Goal: Task Accomplishment & Management: Manage account settings

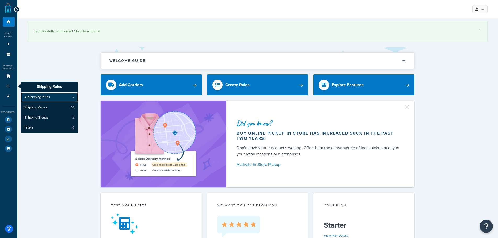
click at [42, 98] on span "All Shipping Rules" at bounding box center [37, 97] width 26 height 5
click link "All Shipping Rules 7"
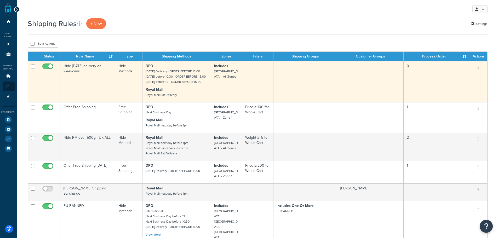
click at [94, 101] on td "Hide [DATE] delivery on weekdays" at bounding box center [87, 81] width 55 height 41
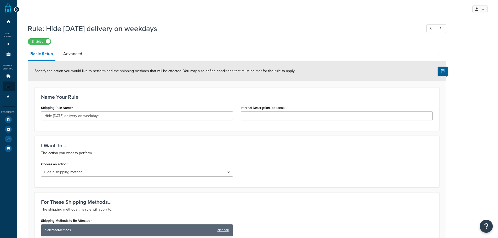
select select "HIDE"
click at [74, 55] on link "Advanced" at bounding box center [73, 54] width 24 height 13
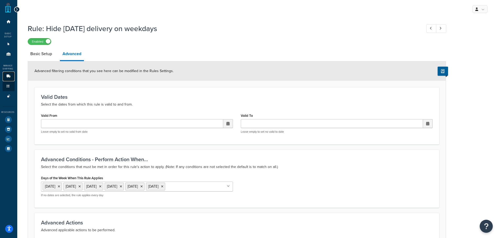
click at [6, 77] on icon at bounding box center [8, 76] width 5 height 3
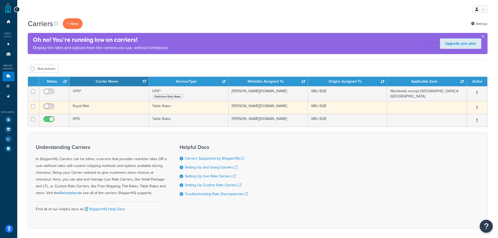
click at [45, 107] on input "checkbox" at bounding box center [49, 108] width 14 height 7
checkbox input "true"
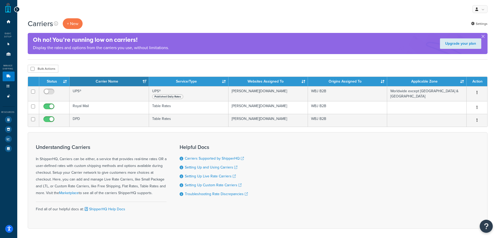
click at [114, 136] on div "Understanding Carriers In ShipperHQ, Carriers can be either, a service that pro…" at bounding box center [258, 180] width 460 height 96
click at [8, 18] on link "Dashboard" at bounding box center [9, 22] width 12 height 10
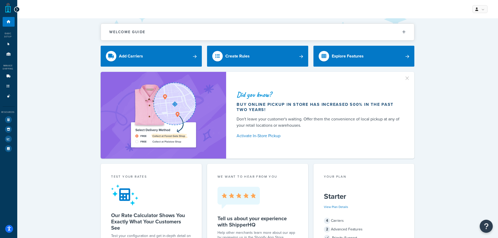
click at [16, 10] on icon at bounding box center [17, 10] width 2 height 4
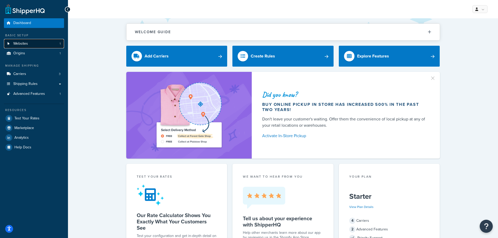
click at [32, 46] on link "Websites 1" at bounding box center [34, 44] width 60 height 10
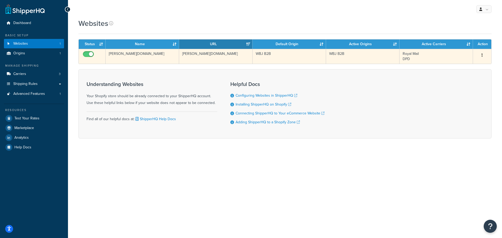
click at [482, 57] on icon "button" at bounding box center [481, 55] width 1 height 4
click at [455, 67] on link "Edit" at bounding box center [460, 65] width 41 height 11
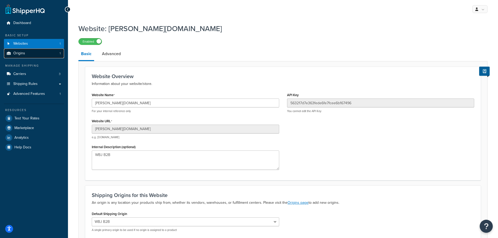
click at [19, 54] on span "Origins" at bounding box center [19, 53] width 12 height 4
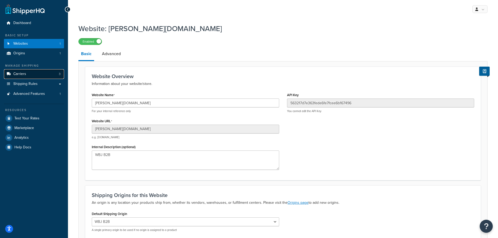
click at [28, 75] on link "Carriers 3" at bounding box center [34, 74] width 60 height 10
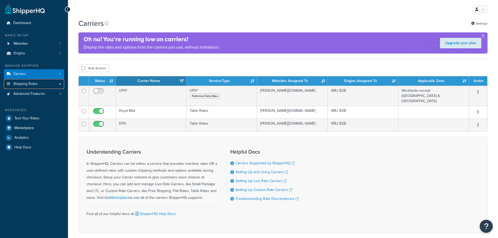
click at [31, 87] on link "Shipping Rules" at bounding box center [34, 84] width 60 height 10
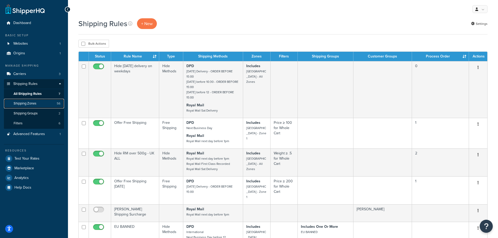
click at [33, 105] on span "Shipping Zones" at bounding box center [25, 103] width 23 height 4
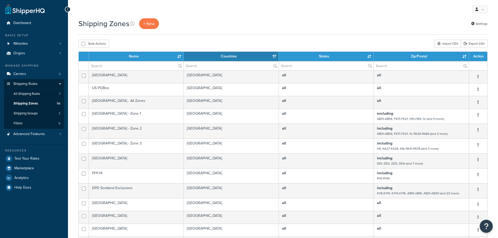
select select "15"
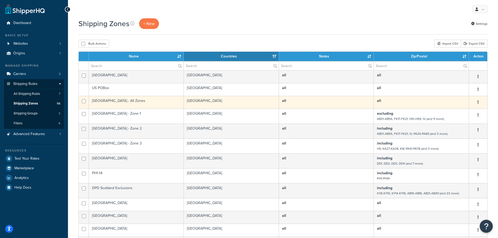
click at [112, 102] on td "United Kingdom - All Zones" at bounding box center [136, 102] width 95 height 13
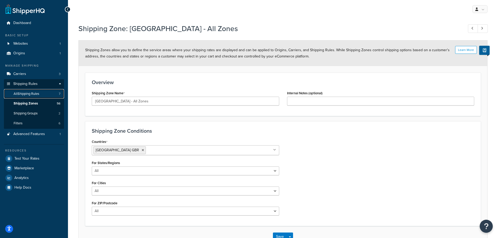
click at [36, 95] on span "All Shipping Rules" at bounding box center [27, 94] width 26 height 4
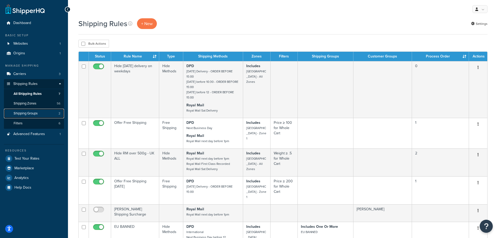
click at [28, 114] on span "Shipping Groups" at bounding box center [26, 113] width 24 height 4
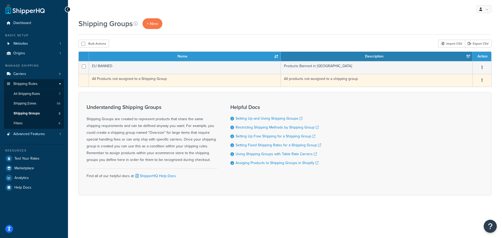
click at [133, 82] on td "All Products not assigned to a Shipping Group" at bounding box center [185, 80] width 192 height 13
click at [145, 80] on td "All Products not assigned to a Shipping Group" at bounding box center [185, 80] width 192 height 13
click at [484, 83] on button "button" at bounding box center [481, 80] width 7 height 8
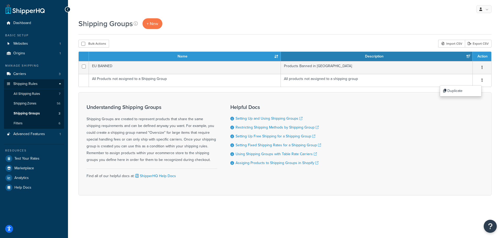
click at [359, 130] on div "Understanding Shipping Groups Shipping Groups are created to represent products…" at bounding box center [284, 143] width 413 height 103
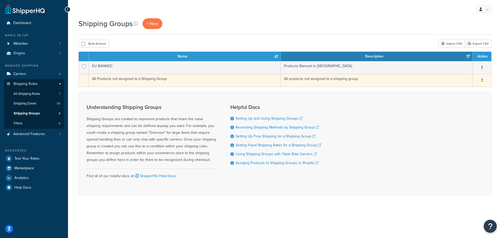
click at [298, 79] on td "All products not assigned to a shipping group" at bounding box center [377, 80] width 192 height 13
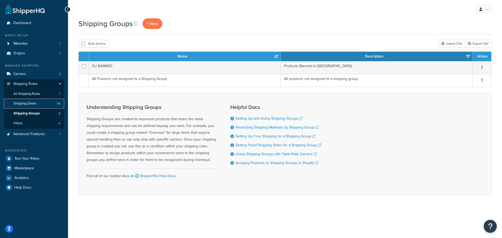
click at [28, 103] on span "Shipping Zones" at bounding box center [25, 103] width 23 height 4
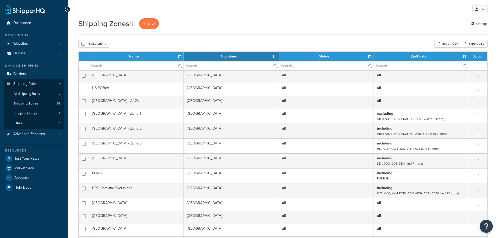
select select "15"
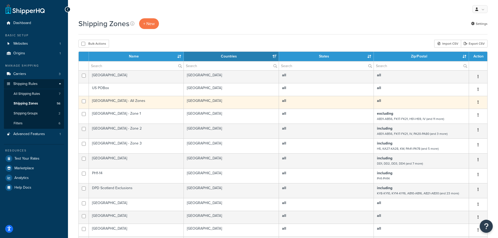
click at [106, 101] on td "[GEOGRAPHIC_DATA] - All Zones" at bounding box center [136, 102] width 95 height 13
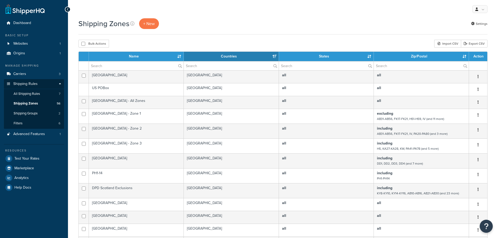
select select "15"
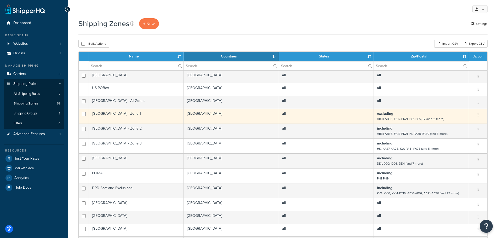
click at [121, 117] on td "[GEOGRAPHIC_DATA] - Zone 1" at bounding box center [136, 116] width 95 height 15
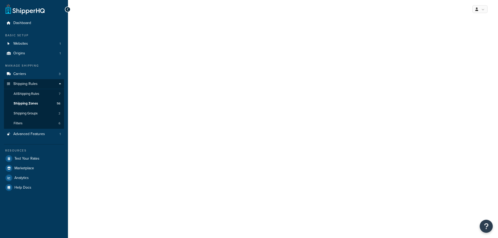
select select "excluding"
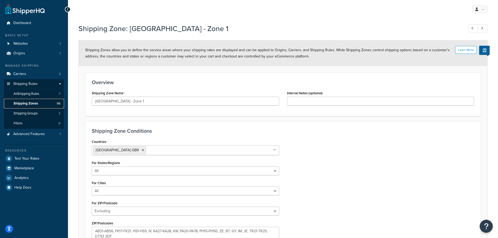
click at [33, 106] on link "Shipping Zones 56" at bounding box center [34, 104] width 60 height 10
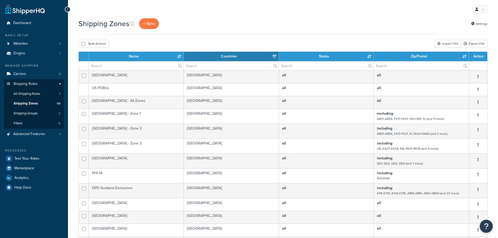
select select "15"
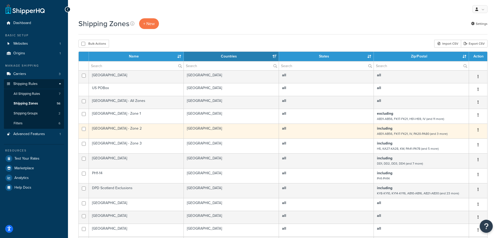
click at [97, 130] on td "[GEOGRAPHIC_DATA] - Zone 2" at bounding box center [136, 131] width 95 height 15
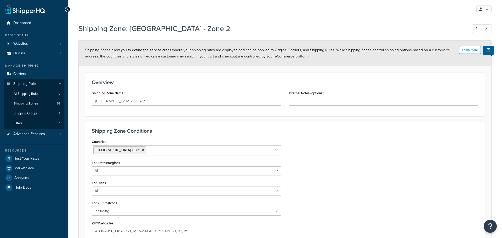
select select "including"
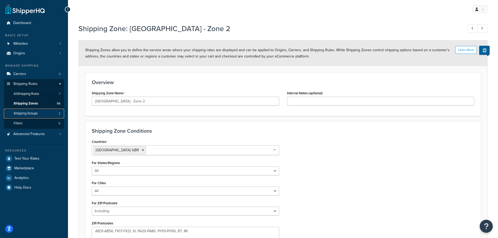
click at [19, 115] on span "Shipping Groups" at bounding box center [26, 113] width 24 height 4
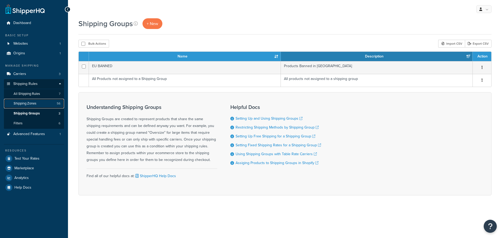
drag, startPoint x: 0, startPoint y: 0, endPoint x: 22, endPoint y: 103, distance: 105.3
click at [22, 103] on span "Shipping Zones" at bounding box center [25, 103] width 23 height 4
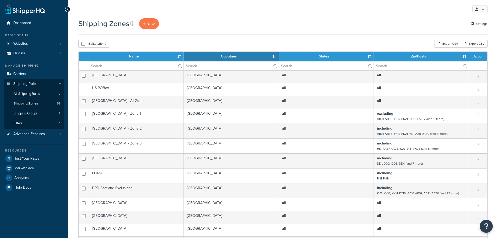
select select "15"
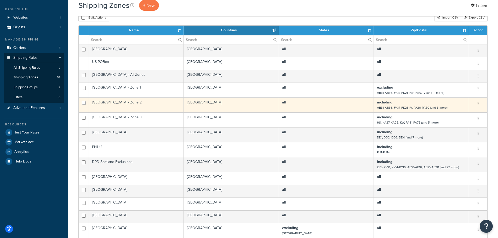
click at [109, 104] on td "[GEOGRAPHIC_DATA] - Zone 2" at bounding box center [136, 104] width 95 height 15
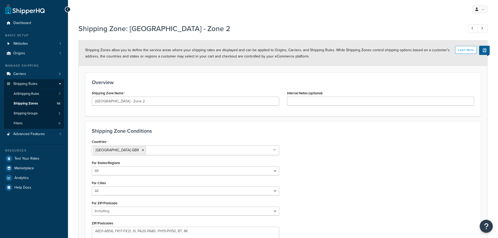
select select "including"
click at [23, 104] on span "Shipping Zones" at bounding box center [26, 103] width 24 height 4
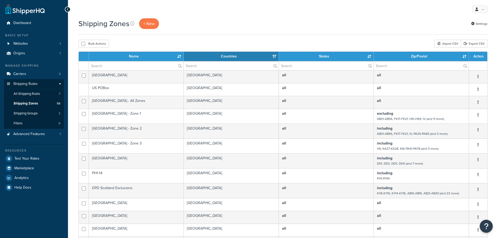
select select "15"
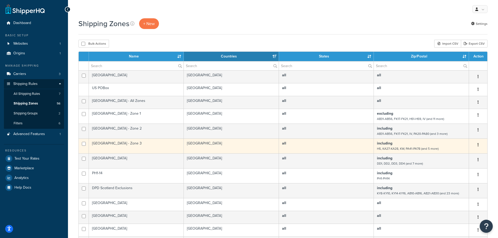
click at [112, 146] on td "[GEOGRAPHIC_DATA] - Zone 3" at bounding box center [136, 145] width 95 height 15
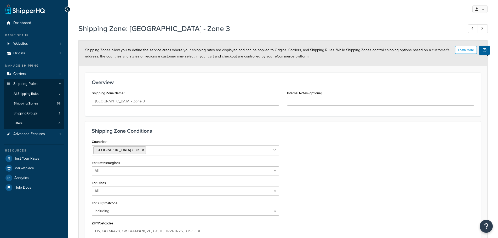
select select "including"
click at [22, 19] on link "Dashboard" at bounding box center [34, 23] width 60 height 10
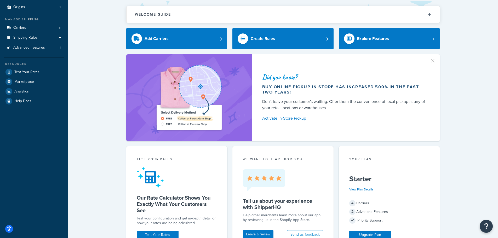
scroll to position [26, 0]
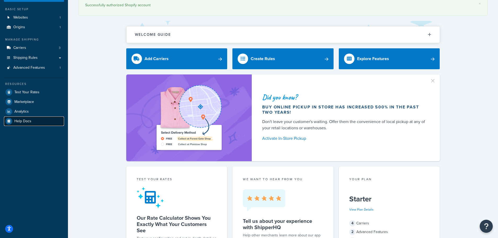
click at [19, 121] on span "Help Docs" at bounding box center [22, 121] width 17 height 4
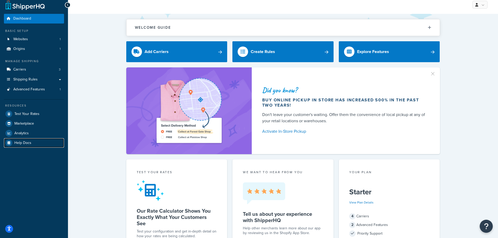
scroll to position [0, 0]
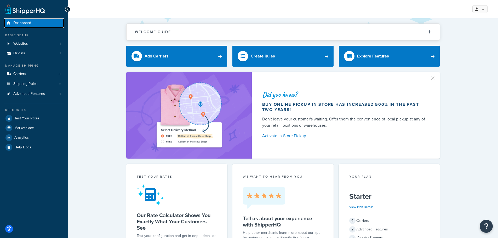
click at [22, 23] on span "Dashboard" at bounding box center [22, 23] width 18 height 4
click at [69, 9] on div at bounding box center [68, 10] width 6 height 6
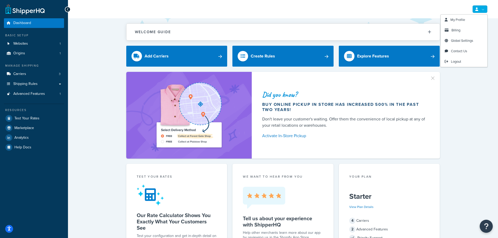
click at [477, 10] on icon at bounding box center [476, 9] width 3 height 3
click at [456, 40] on span "Global Settings" at bounding box center [462, 40] width 22 height 5
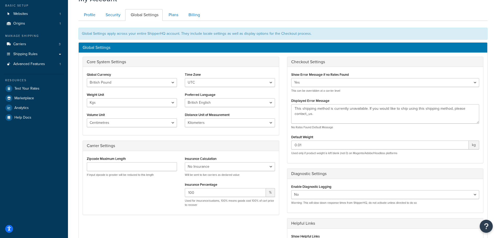
scroll to position [26, 0]
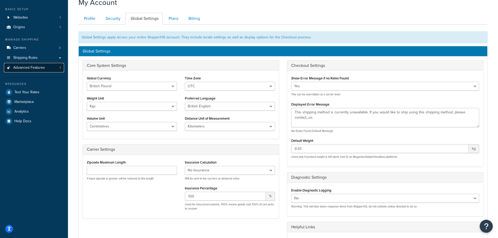
click at [32, 66] on span "Advanced Features" at bounding box center [29, 68] width 32 height 4
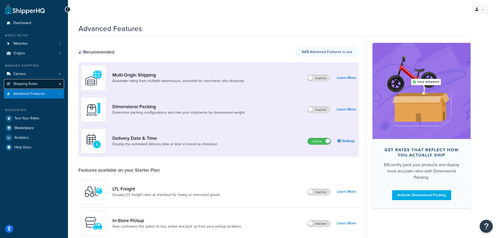
click at [22, 81] on link "Shipping Rules" at bounding box center [34, 84] width 60 height 10
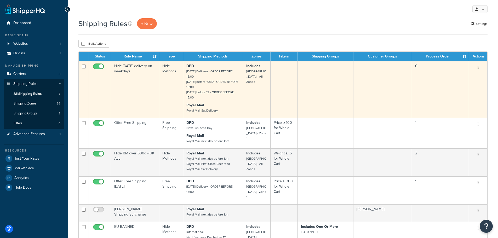
click at [479, 68] on button "button" at bounding box center [477, 67] width 7 height 8
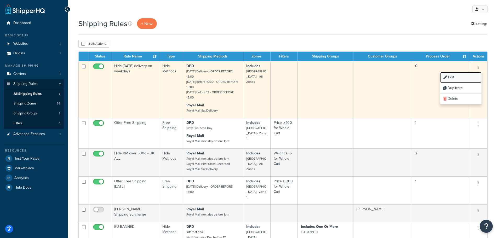
click at [448, 78] on link "Edit" at bounding box center [460, 77] width 41 height 11
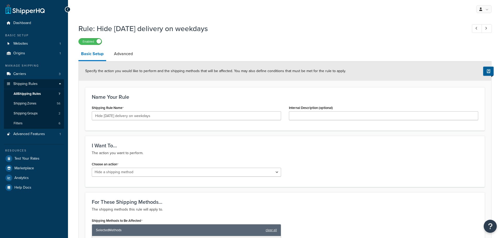
select select "HIDE"
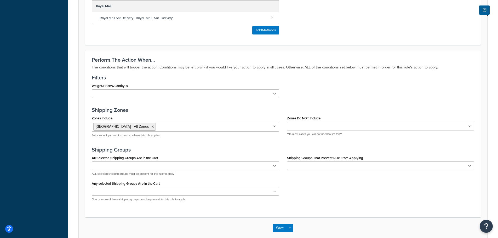
scroll to position [287, 0]
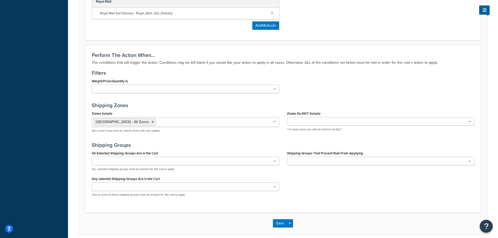
click at [179, 125] on input "Zones Include" at bounding box center [180, 122] width 46 height 6
click at [353, 186] on div "All Selected Shipping Groups Are in the Cart EU BANNED All Products not assigne…" at bounding box center [283, 174] width 390 height 51
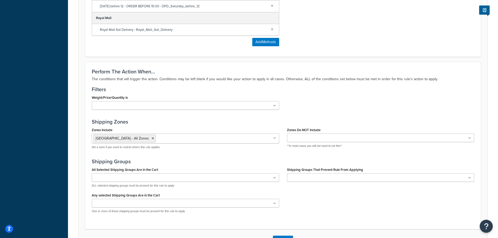
scroll to position [287, 0]
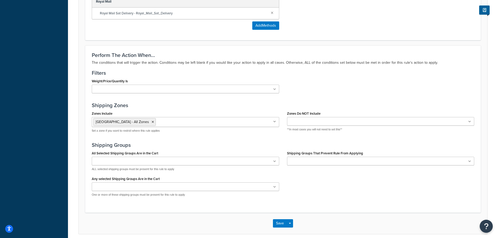
click at [277, 123] on ul "United Kingdom - All Zones" at bounding box center [185, 122] width 187 height 10
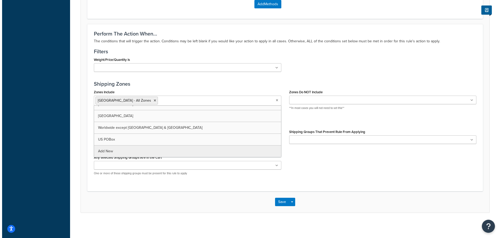
scroll to position [310, 0]
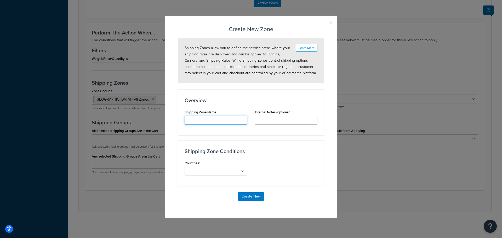
click at [205, 121] on input "Shipping Rule Name" at bounding box center [215, 120] width 62 height 9
paste input "United Kingdom"
type input "United Kingdom"
click at [280, 161] on div "Countries All Countries ALL United States USA Afghanistan AFG Albania ALB Alger…" at bounding box center [251, 169] width 141 height 20
click at [241, 173] on icon at bounding box center [242, 171] width 3 height 3
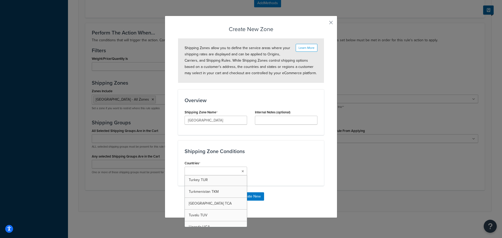
scroll to position [2728, 0]
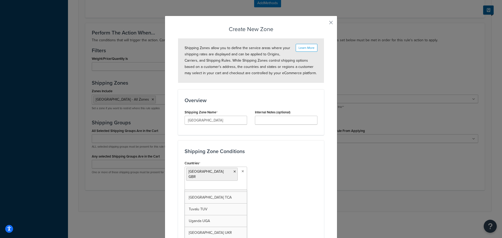
click at [314, 164] on div "Countries United Kingdom GBR All Countries ALL United States USA Afghanistan AF…" at bounding box center [251, 206] width 141 height 95
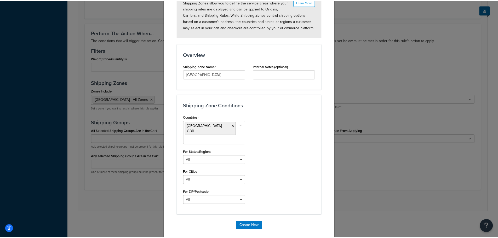
scroll to position [50, 0]
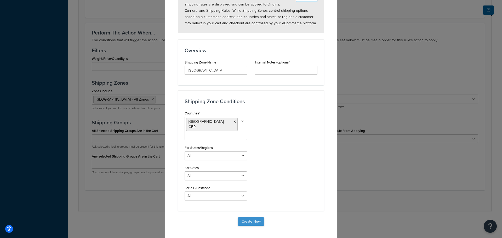
click at [247, 217] on button "Create New" at bounding box center [251, 221] width 26 height 8
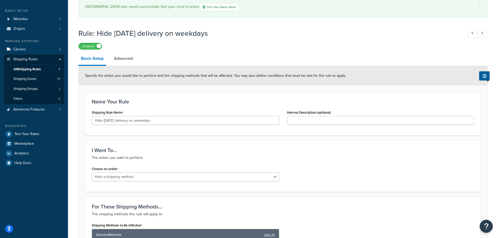
scroll to position [0, 0]
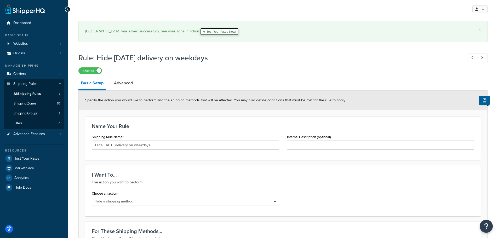
click at [218, 30] on link "Test Your Rates Now!" at bounding box center [219, 32] width 39 height 8
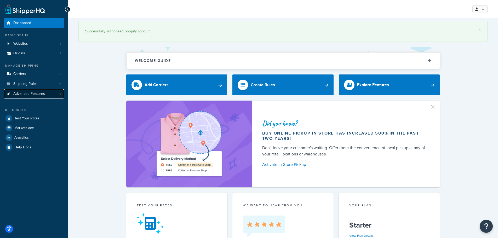
click at [37, 94] on span "Advanced Features" at bounding box center [29, 94] width 32 height 4
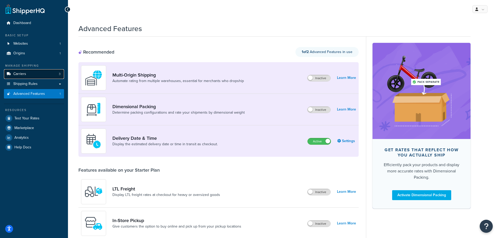
click at [23, 76] on span "Carriers" at bounding box center [19, 74] width 13 height 4
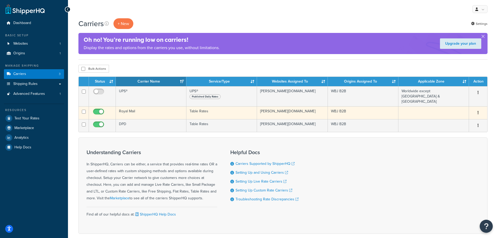
click at [478, 111] on icon "button" at bounding box center [477, 113] width 1 height 4
click at [453, 117] on link "Edit" at bounding box center [456, 118] width 41 height 11
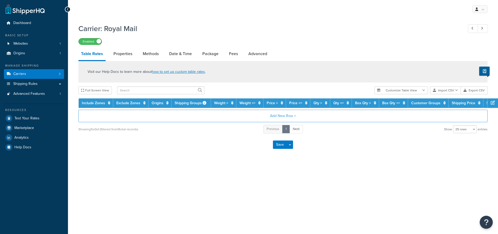
select select "25"
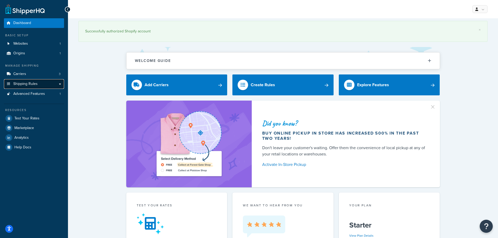
click at [37, 86] on span "Shipping Rules" at bounding box center [25, 84] width 24 height 4
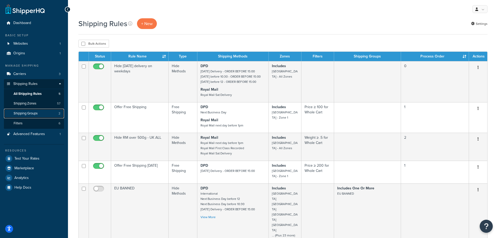
click at [27, 115] on span "Shipping Groups" at bounding box center [26, 113] width 24 height 4
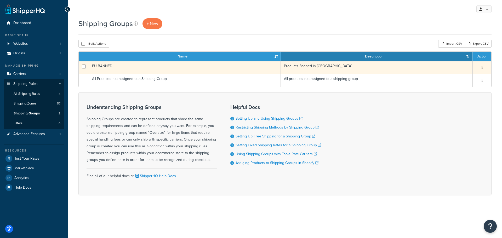
click at [483, 67] on button "button" at bounding box center [481, 67] width 7 height 8
click at [456, 79] on link "Edit" at bounding box center [460, 78] width 41 height 11
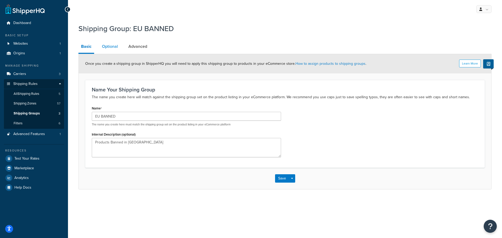
click at [109, 48] on link "Optional" at bounding box center [109, 46] width 21 height 13
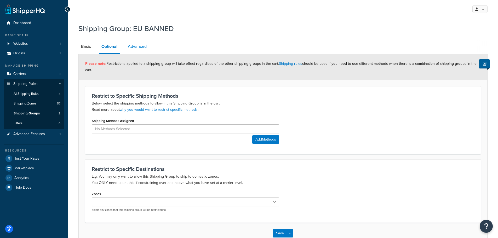
click at [147, 47] on link "Advanced" at bounding box center [137, 46] width 24 height 13
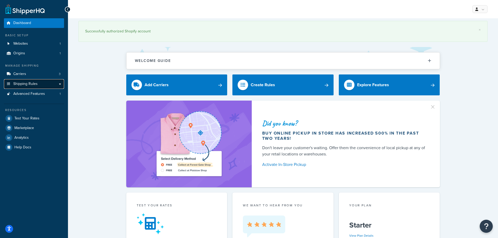
click at [35, 84] on span "Shipping Rules" at bounding box center [25, 84] width 24 height 4
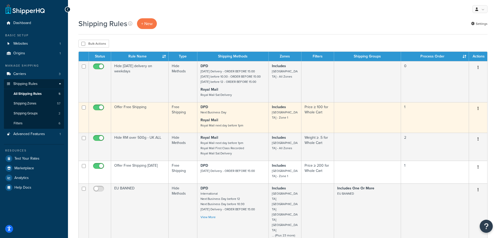
click at [479, 108] on button "button" at bounding box center [477, 109] width 7 height 8
click at [462, 115] on link "Edit" at bounding box center [460, 118] width 41 height 11
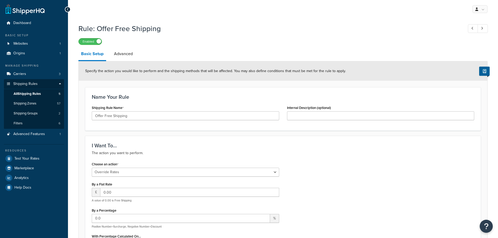
select select "OVERRIDE"
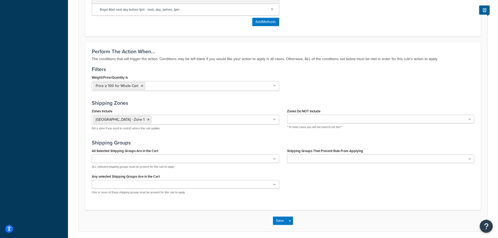
scroll to position [366, 0]
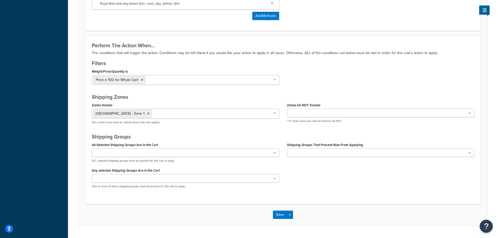
click at [275, 113] on icon at bounding box center [274, 113] width 3 height 3
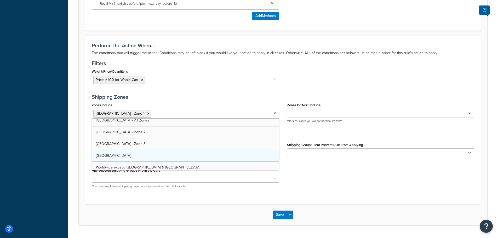
scroll to position [549, 0]
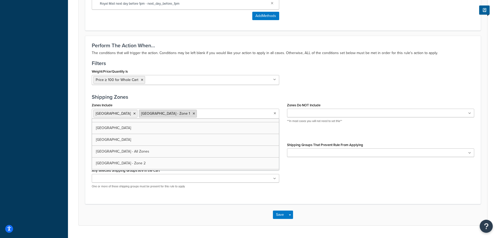
click at [193, 114] on icon at bounding box center [194, 113] width 2 height 3
click at [280, 217] on button "Save" at bounding box center [280, 215] width 14 height 8
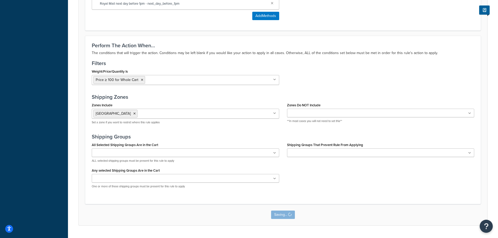
scroll to position [0, 0]
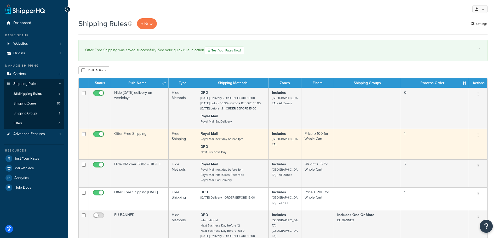
click at [480, 137] on button "button" at bounding box center [477, 135] width 7 height 8
click at [465, 146] on link "Edit" at bounding box center [460, 145] width 41 height 11
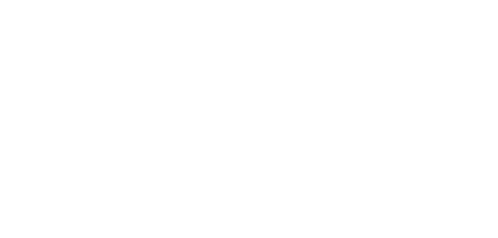
select select "OVERRIDE"
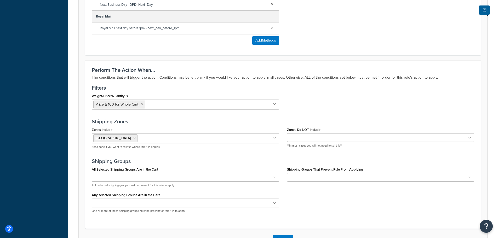
scroll to position [366, 0]
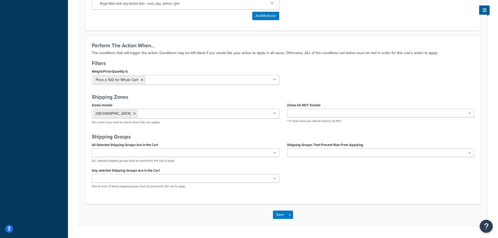
click at [148, 114] on input "Zones Include" at bounding box center [162, 114] width 46 height 6
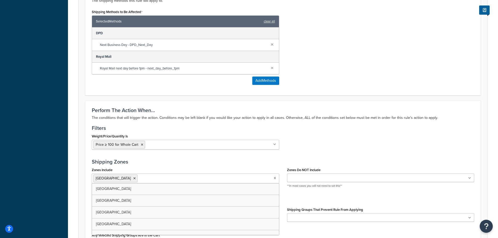
scroll to position [261, 0]
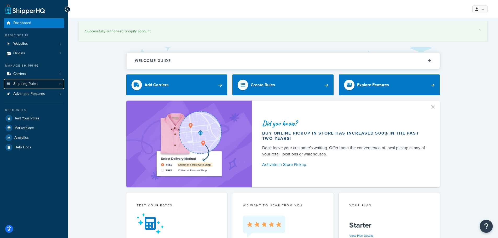
click at [35, 83] on span "Shipping Rules" at bounding box center [25, 84] width 24 height 4
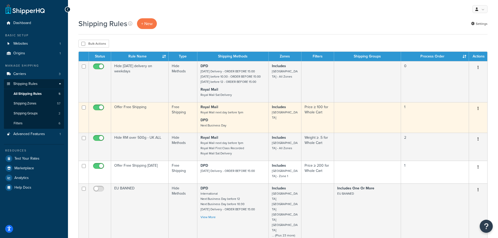
click at [284, 118] on td "Includes [GEOGRAPHIC_DATA]" at bounding box center [285, 117] width 33 height 31
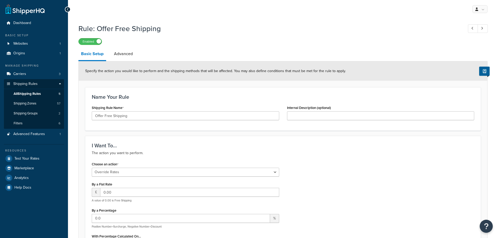
select select "OVERRIDE"
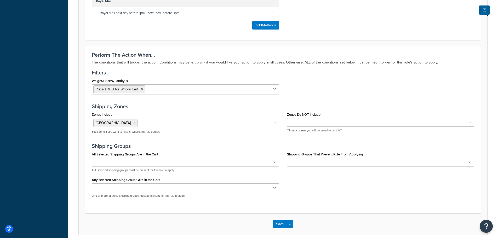
scroll to position [366, 0]
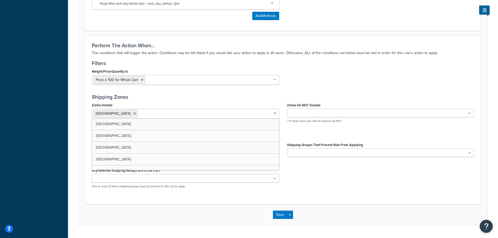
click at [274, 113] on icon at bounding box center [275, 113] width 2 height 3
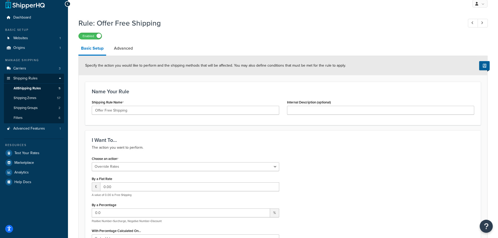
scroll to position [0, 0]
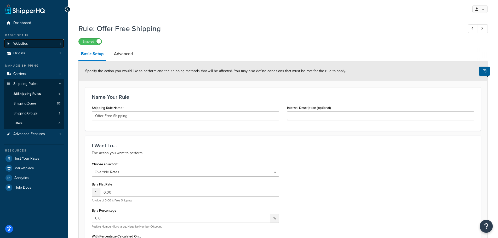
click at [31, 43] on link "Websites 1" at bounding box center [34, 44] width 60 height 10
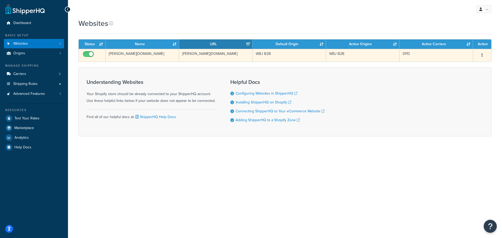
click at [482, 56] on icon "button" at bounding box center [481, 55] width 1 height 4
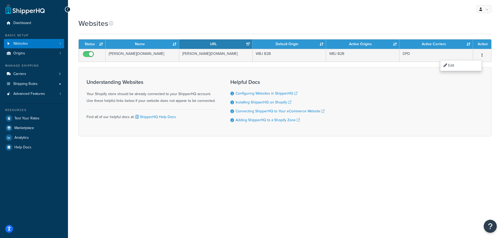
click at [392, 95] on div "Understanding Websites Your Shopify store should be already connected to your S…" at bounding box center [284, 101] width 413 height 69
click at [32, 80] on link "Shipping Rules" at bounding box center [34, 84] width 60 height 10
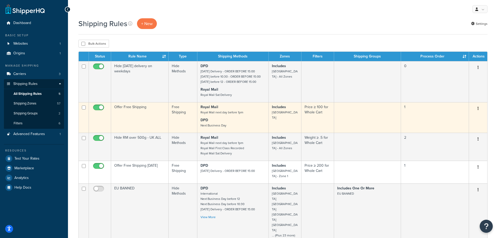
click at [273, 118] on td "Includes United Kingdom" at bounding box center [285, 117] width 33 height 31
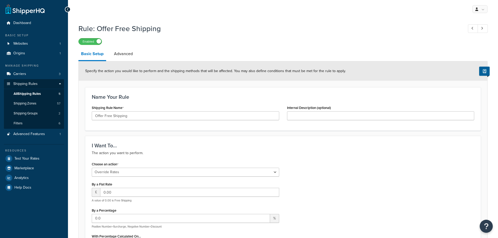
select select "OVERRIDE"
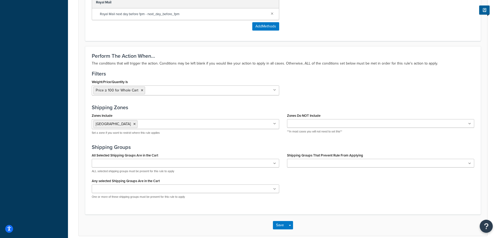
scroll to position [366, 0]
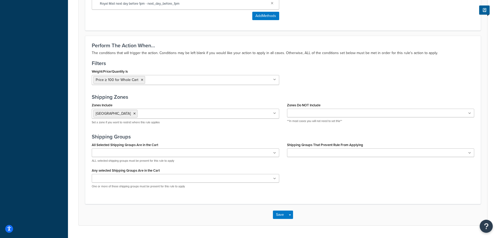
click at [276, 115] on icon at bounding box center [274, 113] width 3 height 3
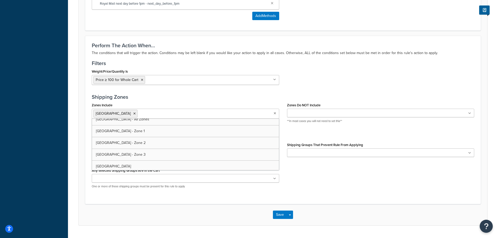
scroll to position [566, 0]
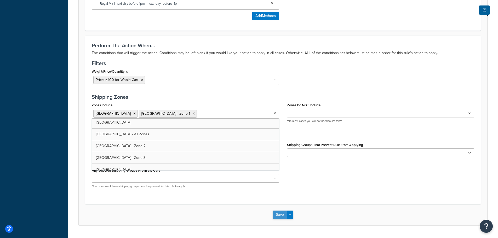
click at [279, 215] on button "Save" at bounding box center [280, 215] width 14 height 8
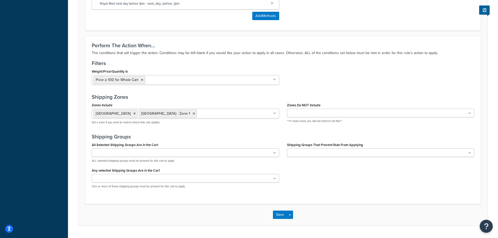
scroll to position [0, 0]
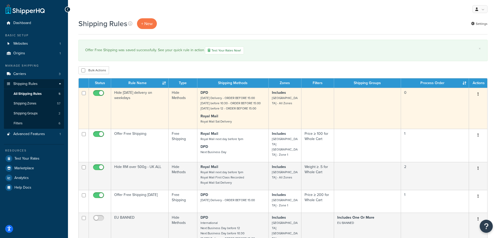
click at [478, 94] on icon "button" at bounding box center [477, 94] width 1 height 4
click at [453, 125] on link "Delete" at bounding box center [460, 125] width 41 height 11
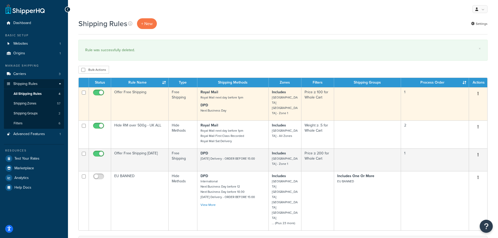
click at [477, 95] on button "button" at bounding box center [477, 94] width 7 height 8
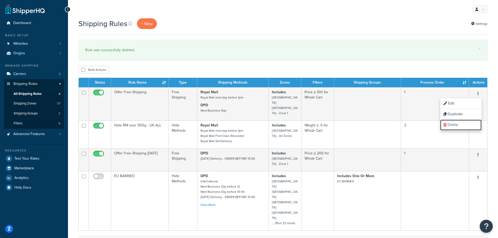
click at [450, 125] on link "Delete" at bounding box center [460, 125] width 41 height 11
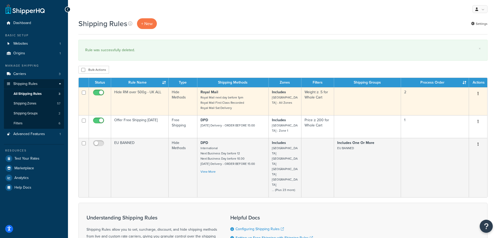
click at [477, 93] on icon "button" at bounding box center [477, 94] width 1 height 4
click at [455, 127] on link "Delete" at bounding box center [460, 125] width 41 height 11
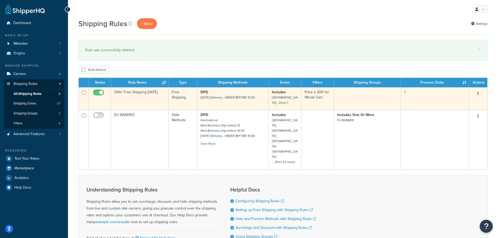
click at [480, 95] on button "button" at bounding box center [477, 94] width 7 height 8
click at [454, 125] on link "Delete" at bounding box center [460, 125] width 41 height 11
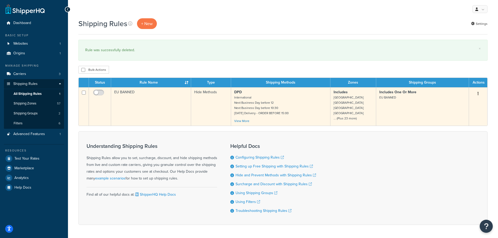
click at [478, 92] on icon "button" at bounding box center [477, 94] width 1 height 4
click at [460, 127] on link "Delete" at bounding box center [460, 125] width 41 height 11
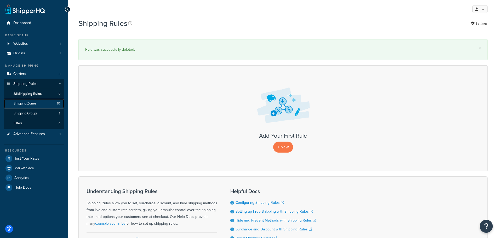
click at [40, 103] on link "Shipping Zones 57" at bounding box center [34, 104] width 60 height 10
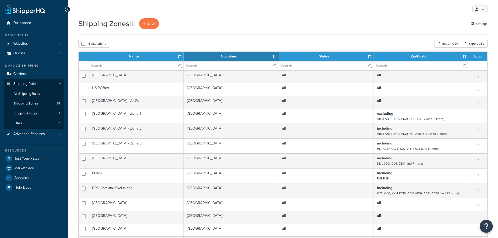
select select "15"
click at [83, 43] on input "checkbox" at bounding box center [83, 44] width 4 height 4
checkbox input "true"
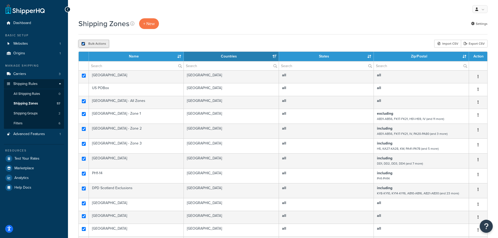
checkbox input "true"
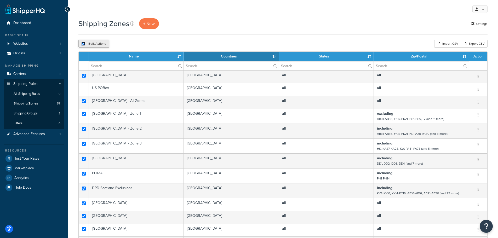
checkbox input "true"
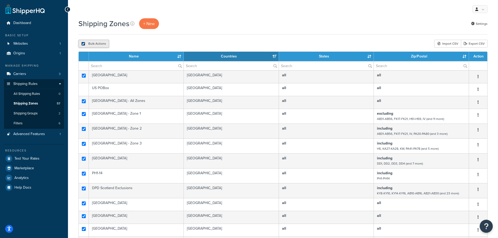
checkbox input "true"
click at [30, 44] on link "Websites 1" at bounding box center [34, 44] width 60 height 10
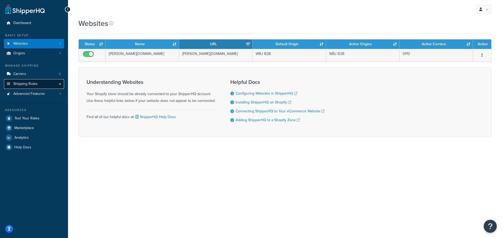
click at [25, 82] on span "Shipping Rules" at bounding box center [25, 84] width 24 height 4
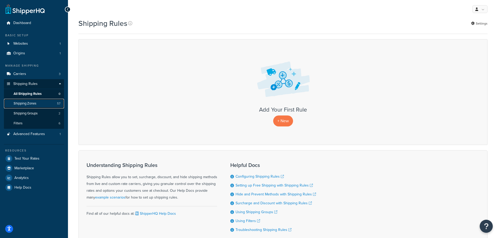
click at [29, 102] on span "Shipping Zones" at bounding box center [25, 103] width 23 height 4
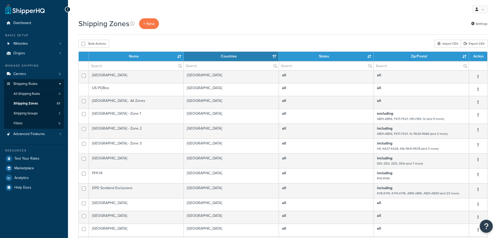
select select "15"
click at [83, 43] on input "checkbox" at bounding box center [83, 44] width 4 height 4
checkbox input "true"
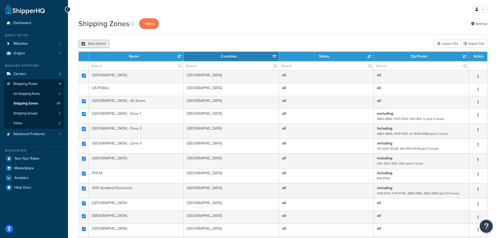
checkbox input "true"
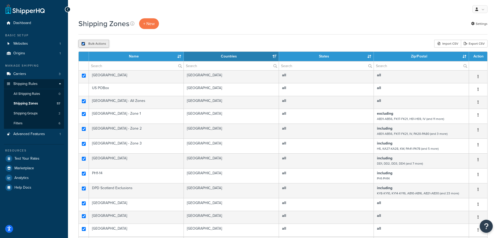
checkbox input "true"
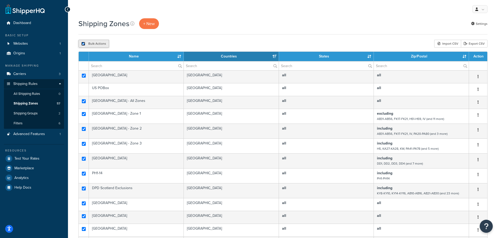
checkbox input "true"
click at [143, 44] on button "Delete" at bounding box center [139, 44] width 18 height 8
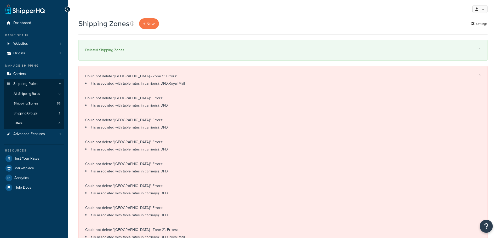
select select "15"
click at [32, 76] on link "Carriers 3" at bounding box center [34, 74] width 60 height 10
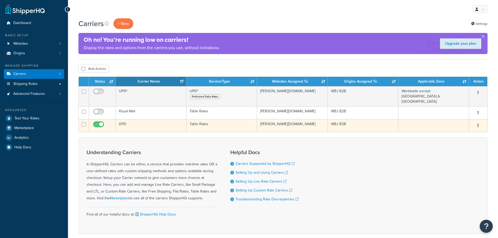
click at [101, 123] on input "checkbox" at bounding box center [99, 126] width 14 height 7
checkbox input "false"
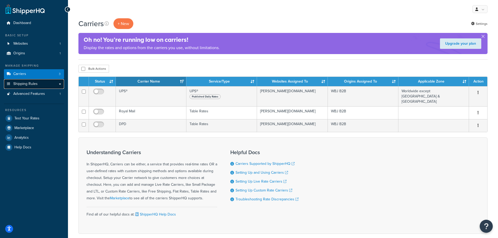
click at [38, 86] on link "Shipping Rules" at bounding box center [34, 84] width 60 height 10
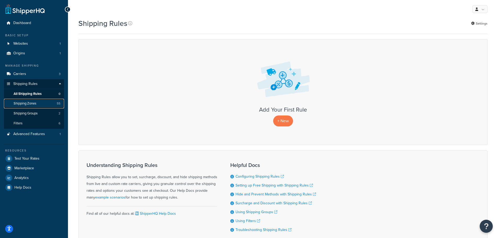
click at [35, 103] on span "Shipping Zones" at bounding box center [25, 103] width 23 height 4
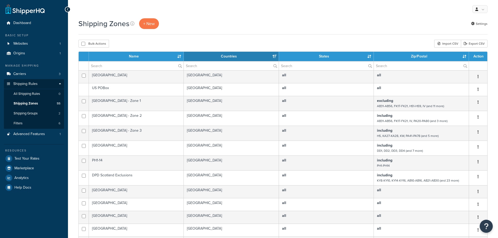
select select "15"
click at [83, 43] on input "checkbox" at bounding box center [83, 44] width 4 height 4
checkbox input "true"
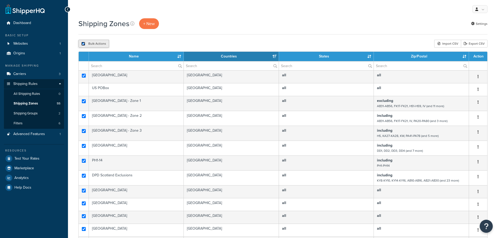
checkbox input "true"
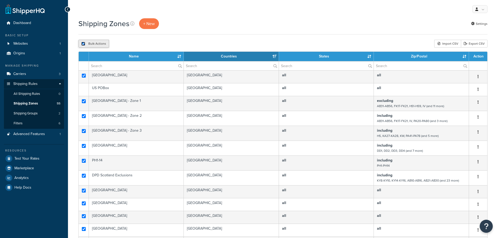
checkbox input "true"
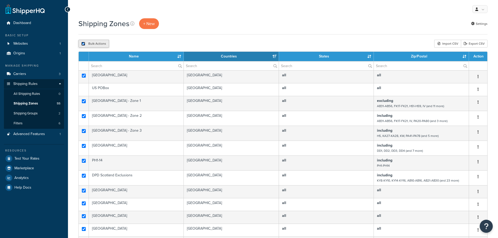
checkbox input "true"
click at [146, 43] on button "Delete" at bounding box center [139, 44] width 18 height 8
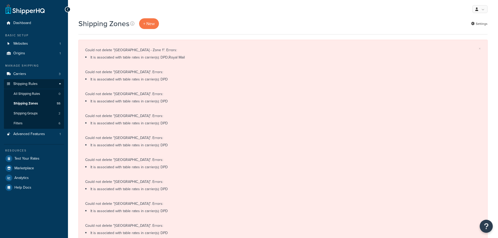
select select "15"
click at [22, 74] on span "Carriers" at bounding box center [19, 74] width 13 height 4
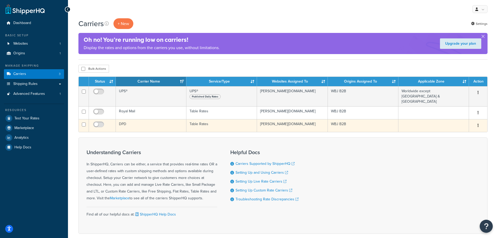
click at [478, 124] on icon "button" at bounding box center [477, 126] width 1 height 4
click at [456, 132] on link "Edit" at bounding box center [456, 131] width 41 height 11
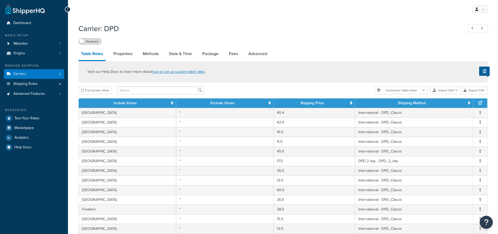
select select "25"
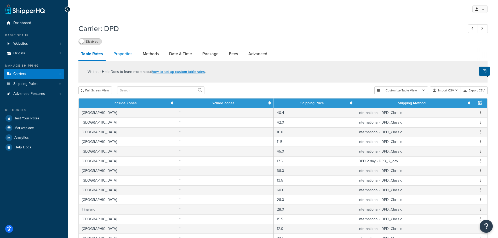
click at [125, 58] on link "Properties" at bounding box center [123, 54] width 24 height 13
select select "HIGHEST"
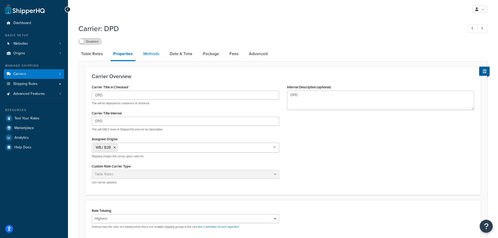
click at [153, 58] on link "Methods" at bounding box center [151, 54] width 21 height 13
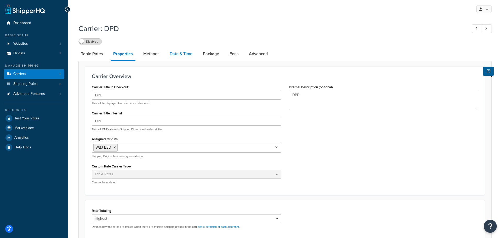
select select "25"
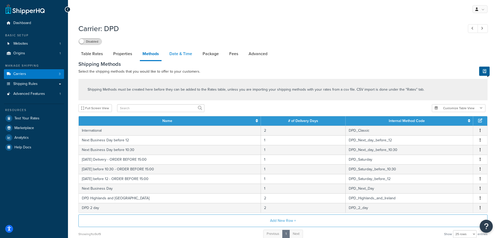
click at [179, 56] on link "Date & Time" at bounding box center [181, 54] width 28 height 13
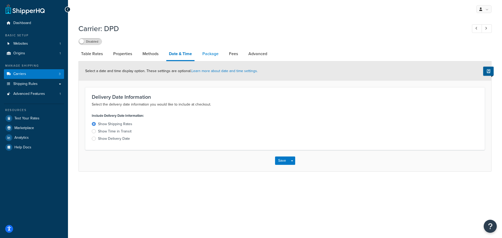
click at [205, 56] on link "Package" at bounding box center [210, 54] width 21 height 13
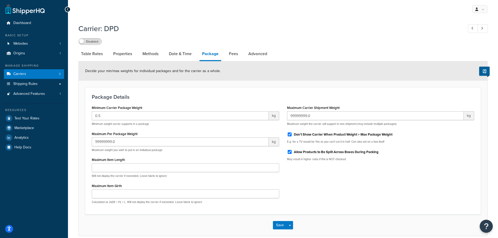
click at [241, 54] on li "Fees" at bounding box center [235, 54] width 19 height 13
click at [235, 57] on link "Fees" at bounding box center [233, 54] width 14 height 13
select select "AFTER"
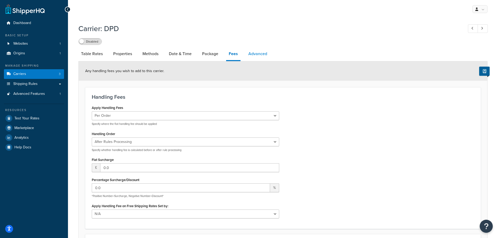
click at [257, 54] on link "Advanced" at bounding box center [258, 54] width 24 height 13
select select "false"
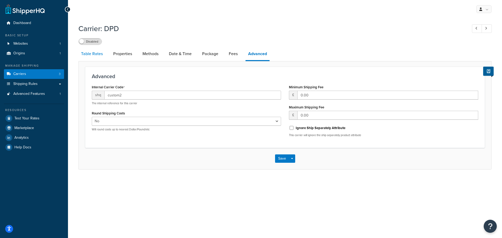
click at [88, 56] on link "Table Rates" at bounding box center [91, 54] width 27 height 13
select select "25"
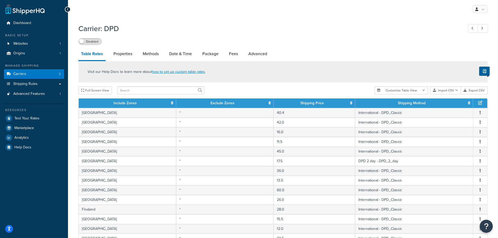
click at [287, 11] on div "My Profile Billing Global Settings Contact Us Logout" at bounding box center [283, 9] width 430 height 18
click at [125, 56] on link "Properties" at bounding box center [123, 54] width 24 height 13
select select "HIGHEST"
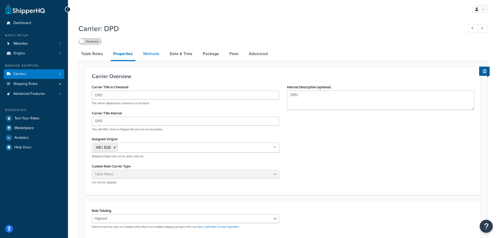
click at [151, 58] on link "Methods" at bounding box center [151, 54] width 21 height 13
select select "25"
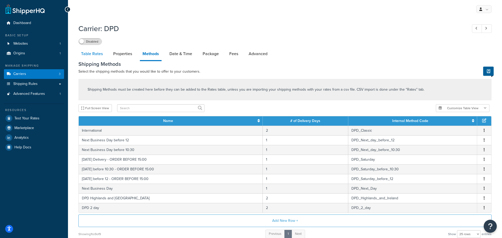
click at [88, 57] on link "Table Rates" at bounding box center [91, 54] width 27 height 13
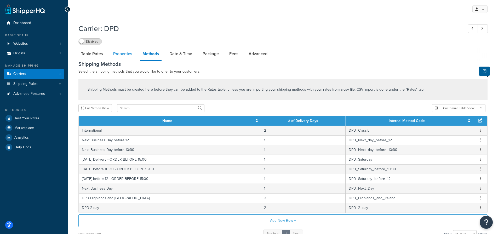
select select "25"
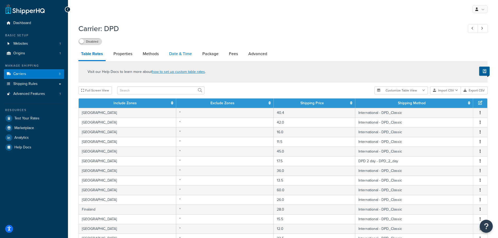
click at [177, 56] on link "Date & Time" at bounding box center [180, 54] width 28 height 13
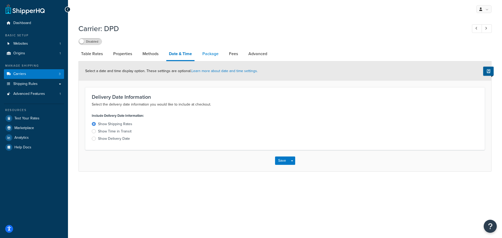
click at [215, 54] on link "Package" at bounding box center [210, 54] width 21 height 13
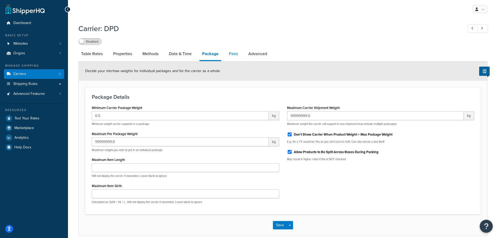
click at [233, 53] on link "Fees" at bounding box center [233, 54] width 14 height 13
select select "AFTER"
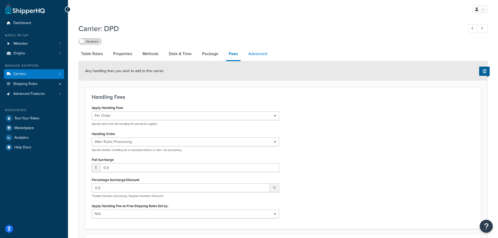
click at [254, 54] on link "Advanced" at bounding box center [258, 54] width 24 height 13
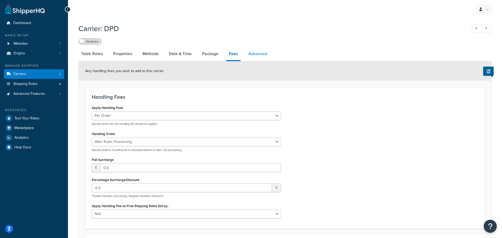
select select "false"
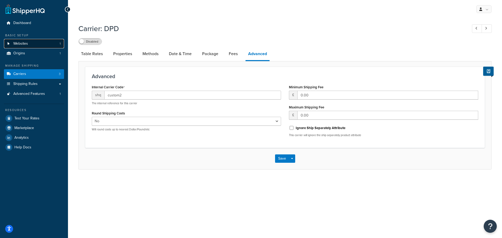
click at [27, 43] on span "Websites" at bounding box center [20, 44] width 15 height 4
